Goal: Transaction & Acquisition: Purchase product/service

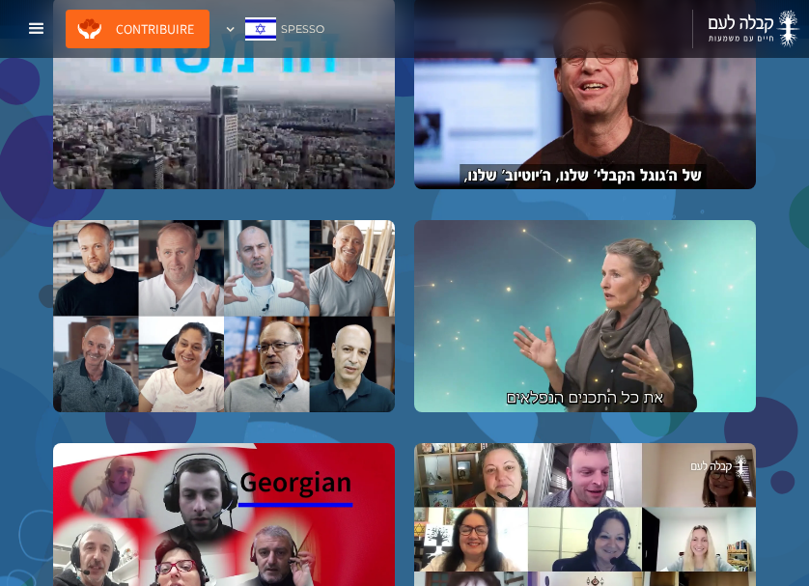
scroll to position [1590, 0]
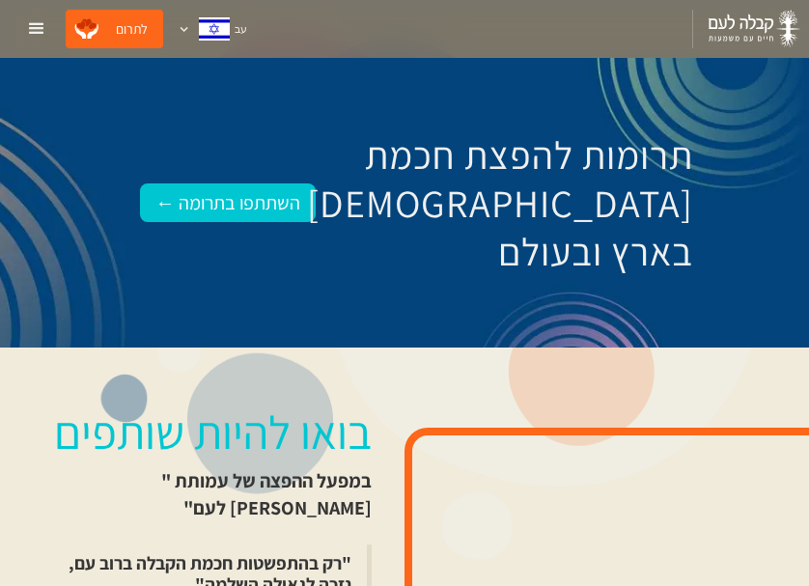
click at [409, 120] on div at bounding box center [404, 203] width 809 height 290
